Goal: Transaction & Acquisition: Purchase product/service

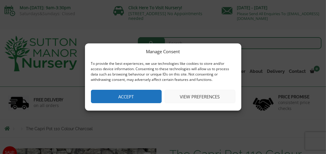
click at [205, 94] on button "View preferences" at bounding box center [200, 96] width 71 height 13
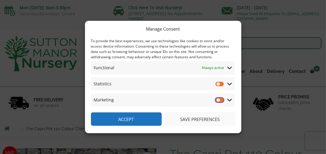
click at [223, 99] on input "Marketing" at bounding box center [220, 100] width 9 height 6
click at [222, 101] on input "Marketing" at bounding box center [220, 100] width 9 height 6
checkbox input "false"
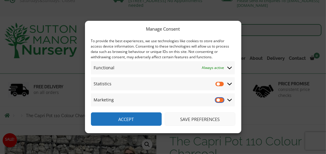
scroll to position [15, 0]
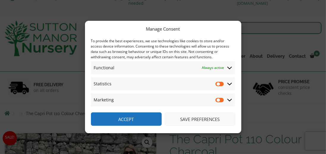
click at [205, 126] on button "Save preferences" at bounding box center [200, 118] width 71 height 13
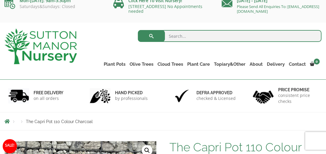
scroll to position [7, 0]
click at [111, 64] on link "Plant Pots" at bounding box center [115, 64] width 26 height 8
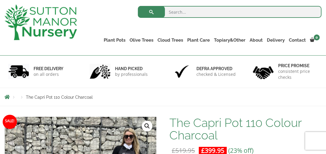
scroll to position [0, 0]
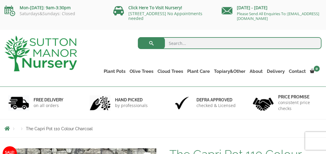
click at [0, 0] on link "Resin Bonded Pots" at bounding box center [0, 0] width 0 height 0
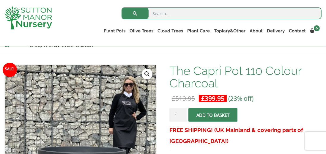
scroll to position [75, 0]
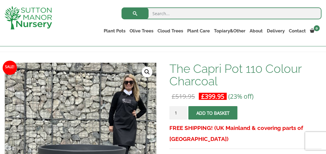
click at [289, 95] on p "£ 519.95 Original price was: £519.95. £ 399.95 Current price is: £399.95. (23% …" at bounding box center [246, 96] width 152 height 7
click at [169, 29] on link "Cloud Trees" at bounding box center [171, 31] width 30 height 8
click at [0, 0] on link "Ilex Crenata Cloud Trees" at bounding box center [0, 0] width 0 height 0
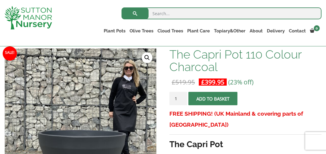
scroll to position [104, 0]
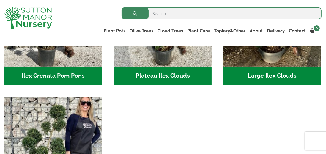
scroll to position [209, 0]
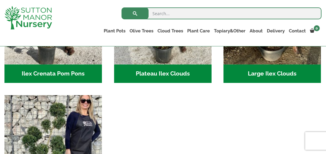
click at [113, 30] on link "Plant Pots" at bounding box center [115, 31] width 26 height 8
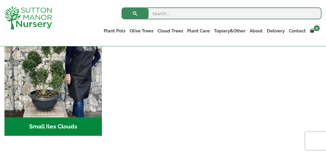
scroll to position [286, 0]
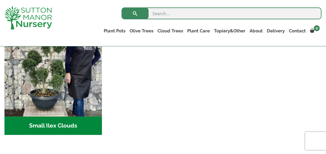
click at [0, 0] on link "The Iron Stone Pots" at bounding box center [0, 0] width 0 height 0
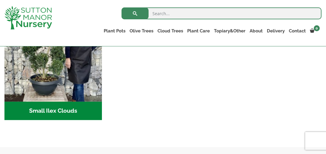
scroll to position [314, 0]
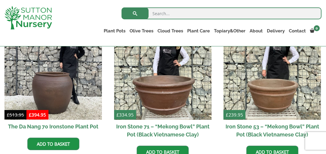
scroll to position [377, 0]
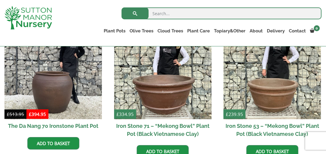
click at [54, 104] on img at bounding box center [53, 71] width 98 height 98
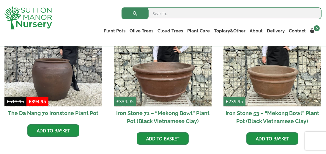
scroll to position [406, 0]
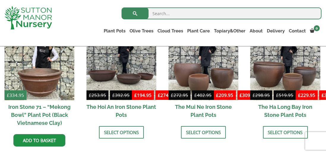
scroll to position [466, 0]
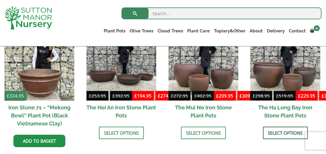
click at [286, 133] on link "Select options" at bounding box center [285, 133] width 45 height 12
